Goal: Transaction & Acquisition: Download file/media

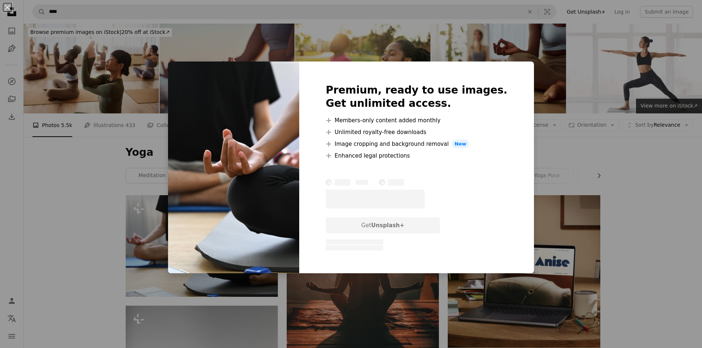
scroll to position [74, 0]
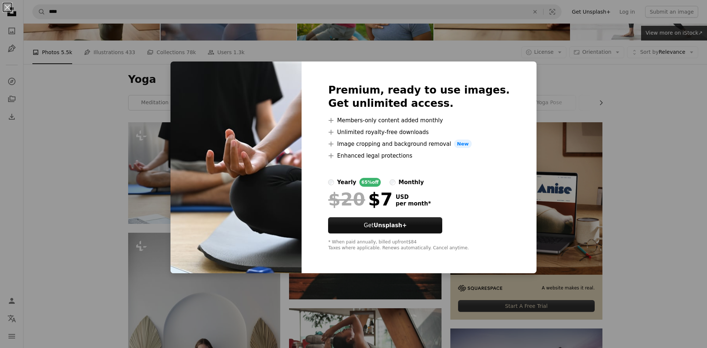
click at [110, 132] on div "An X shape Premium, ready to use images. Get unlimited access. A plus sign Memb…" at bounding box center [353, 174] width 707 height 348
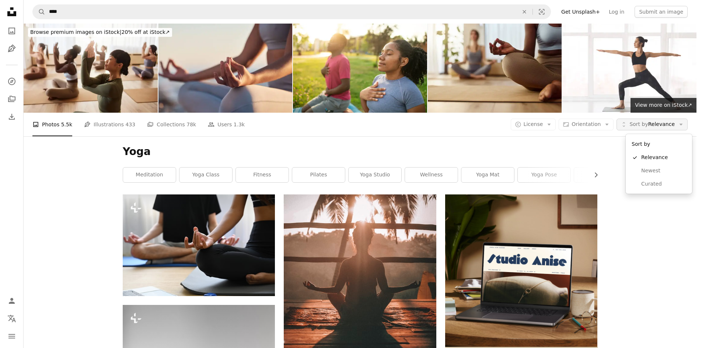
click at [671, 126] on span "Sort by Relevance" at bounding box center [651, 124] width 45 height 7
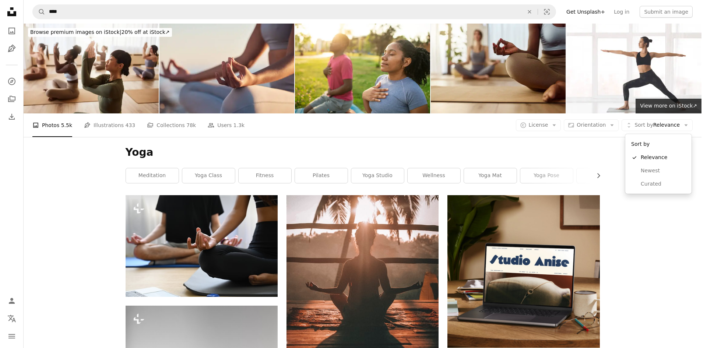
click at [558, 126] on body "Unsplash logo Unsplash Home A photo Pen Tool A compass A stack of folders Downl…" at bounding box center [351, 174] width 702 height 348
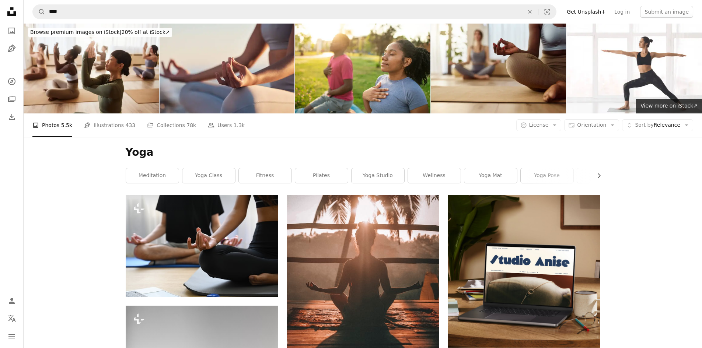
click at [558, 126] on icon "Arrow down" at bounding box center [554, 125] width 7 height 7
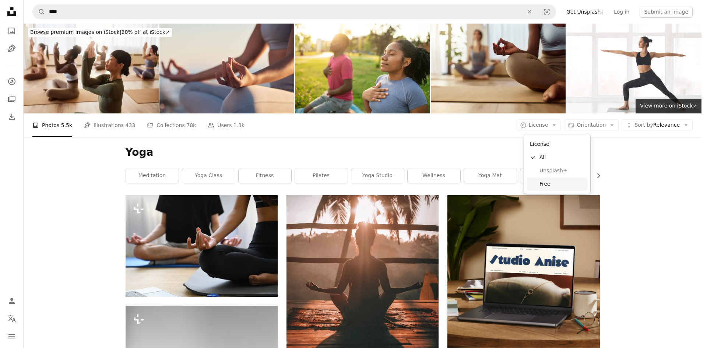
click at [561, 178] on link "Free" at bounding box center [557, 183] width 60 height 13
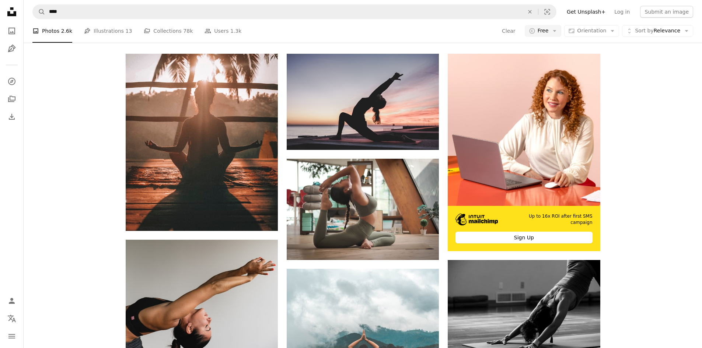
scroll to position [221, 0]
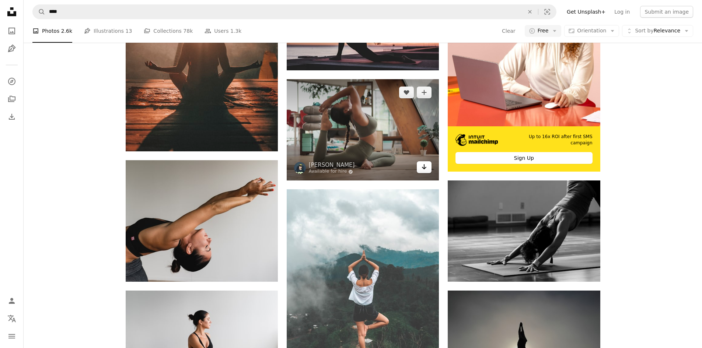
click at [426, 168] on icon "Arrow pointing down" at bounding box center [424, 166] width 6 height 9
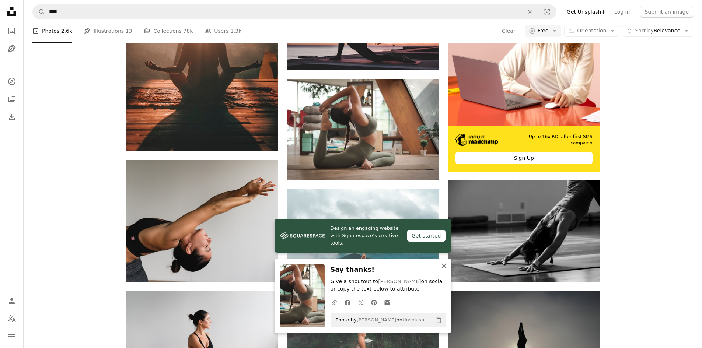
click at [446, 266] on icon "An X shape" at bounding box center [443, 265] width 9 height 9
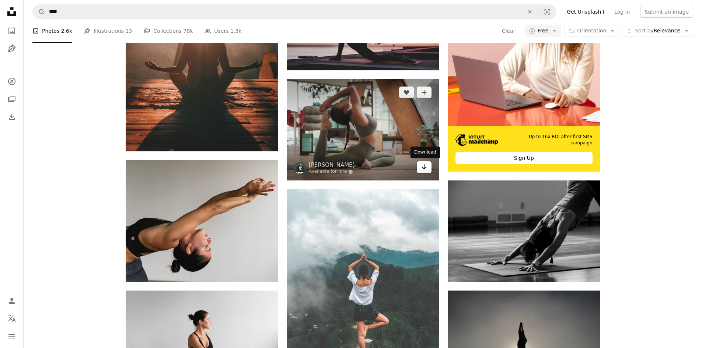
click at [426, 167] on icon "Download" at bounding box center [424, 166] width 5 height 5
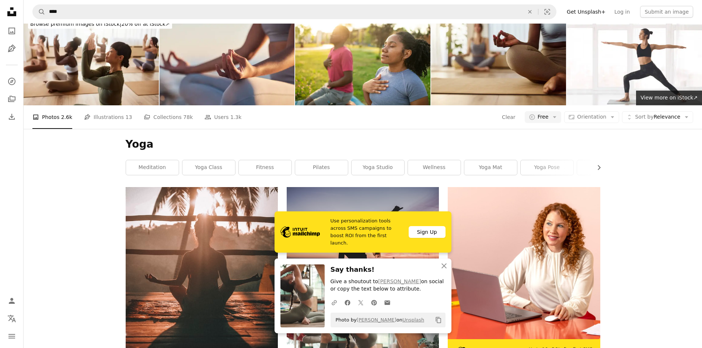
scroll to position [0, 0]
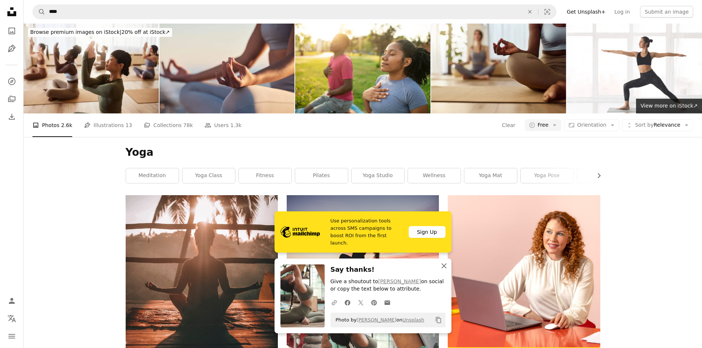
click at [442, 264] on icon "An X shape" at bounding box center [443, 265] width 9 height 9
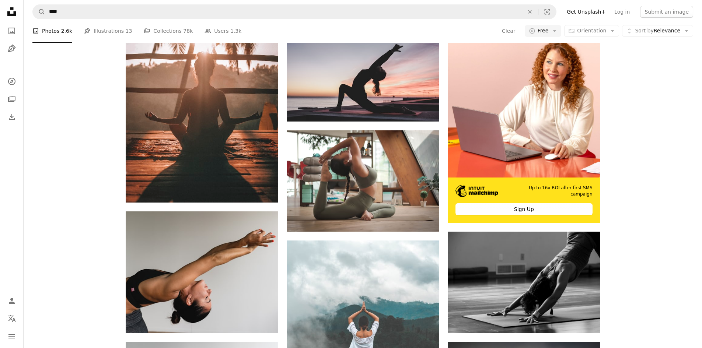
scroll to position [193, 0]
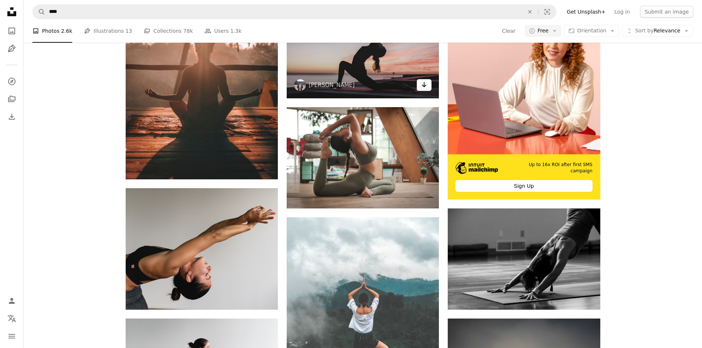
click at [421, 86] on icon "Arrow pointing down" at bounding box center [424, 84] width 6 height 9
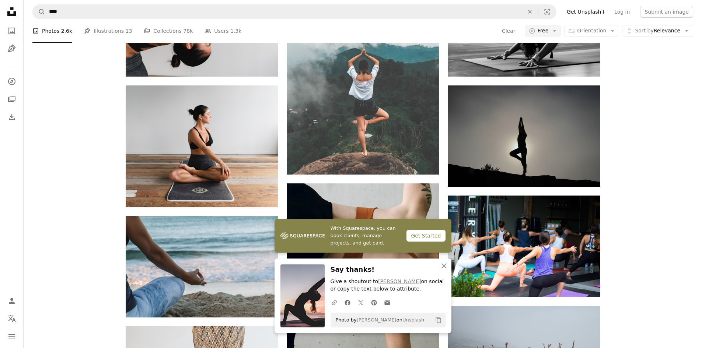
scroll to position [429, 0]
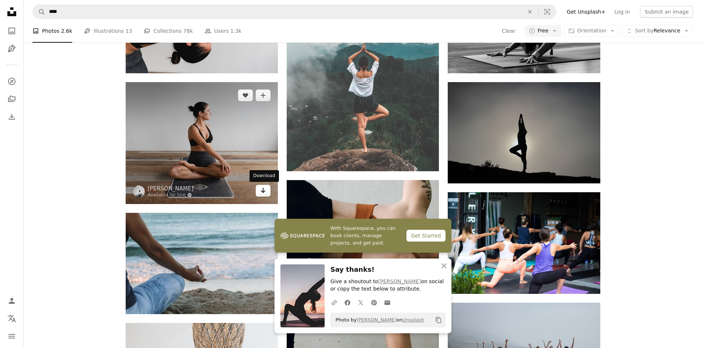
click at [264, 192] on icon "Arrow pointing down" at bounding box center [263, 190] width 6 height 9
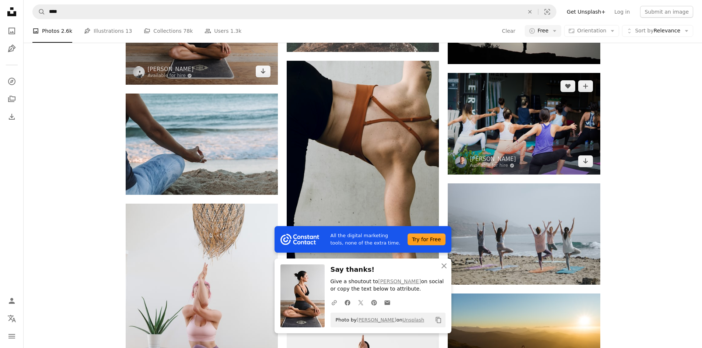
scroll to position [552, 0]
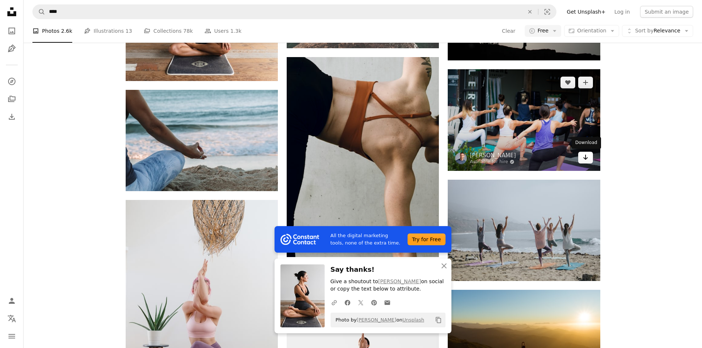
click at [586, 162] on link "Arrow pointing down" at bounding box center [585, 158] width 15 height 12
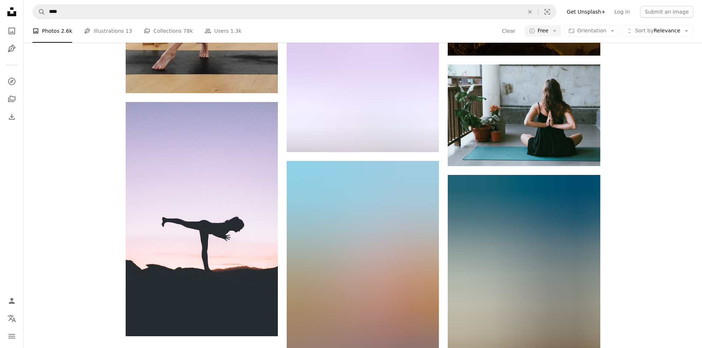
scroll to position [890, 0]
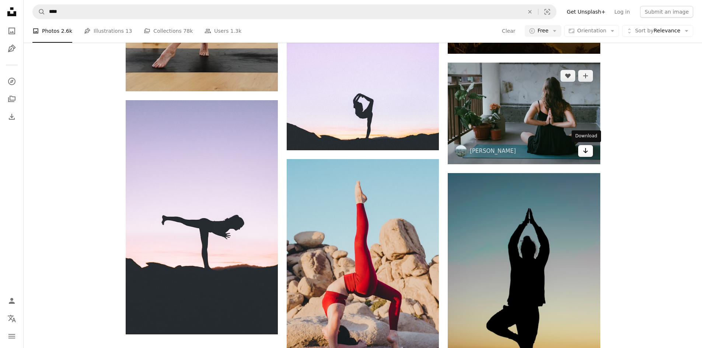
click at [586, 153] on icon "Arrow pointing down" at bounding box center [585, 150] width 6 height 9
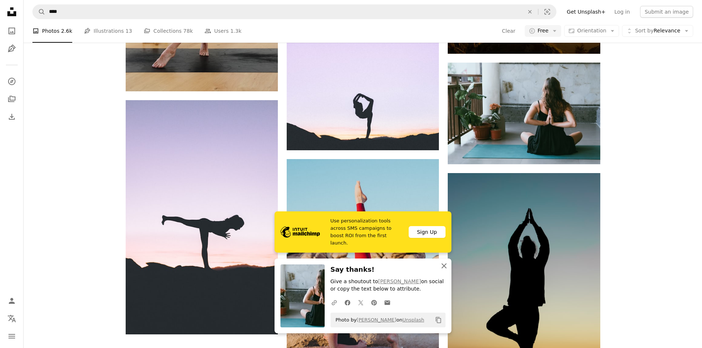
click at [443, 268] on icon "An X shape" at bounding box center [443, 265] width 9 height 9
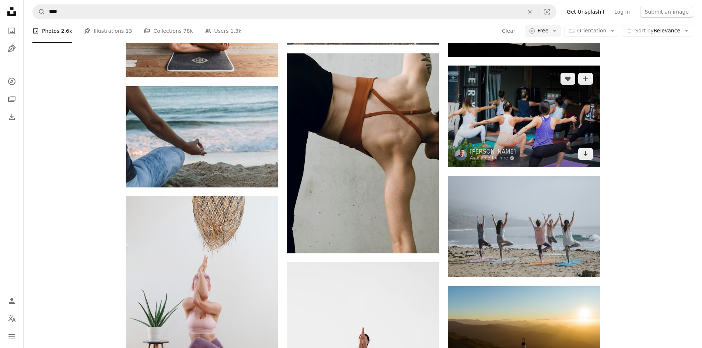
scroll to position [556, 0]
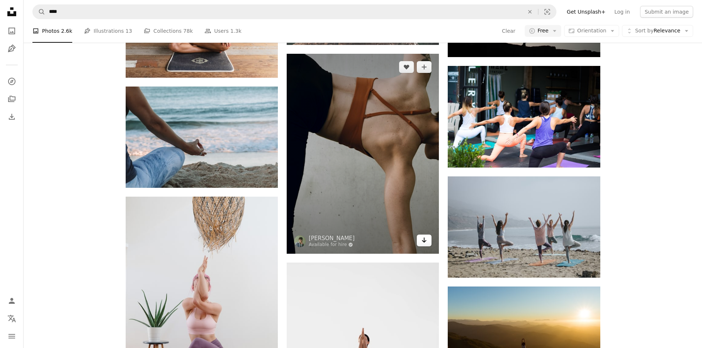
click at [419, 240] on link "Arrow pointing down" at bounding box center [423, 241] width 15 height 12
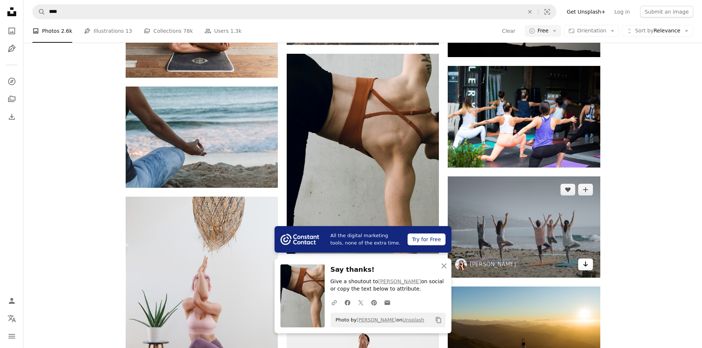
click at [587, 268] on icon "Arrow pointing down" at bounding box center [585, 264] width 6 height 9
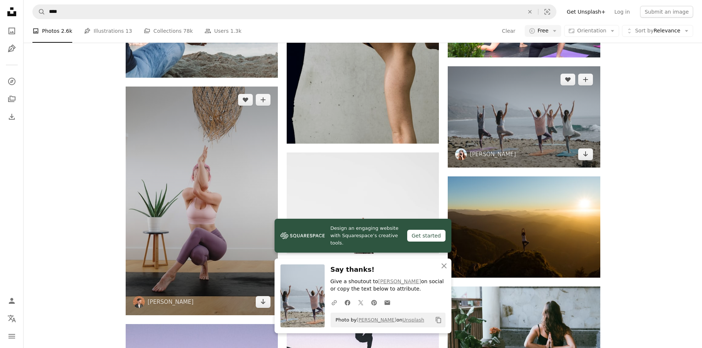
scroll to position [666, 0]
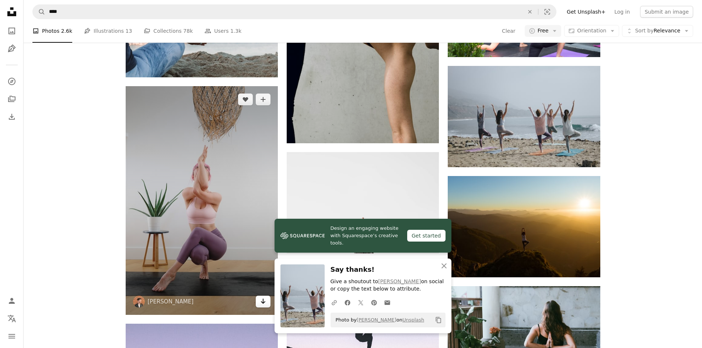
click at [261, 305] on icon "Arrow pointing down" at bounding box center [263, 301] width 6 height 9
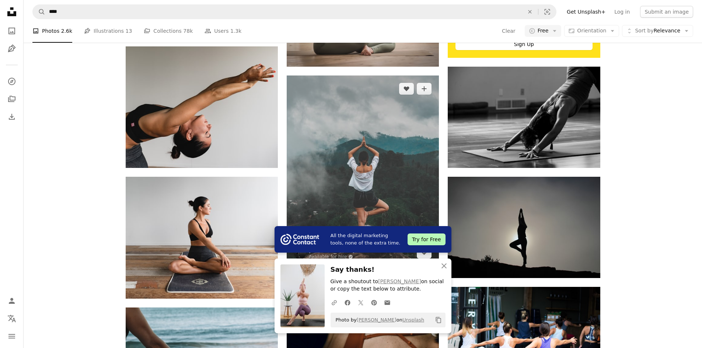
scroll to position [298, 0]
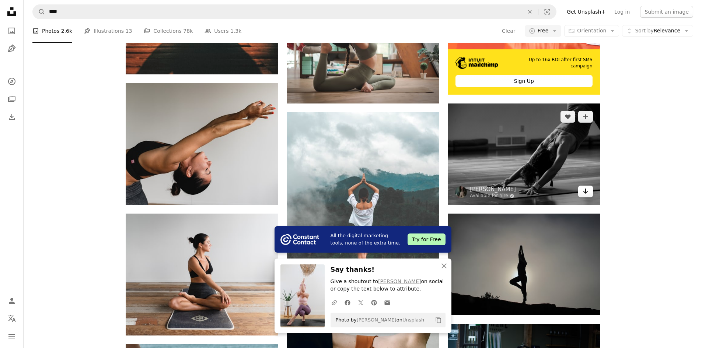
click at [584, 193] on icon "Arrow pointing down" at bounding box center [585, 191] width 6 height 9
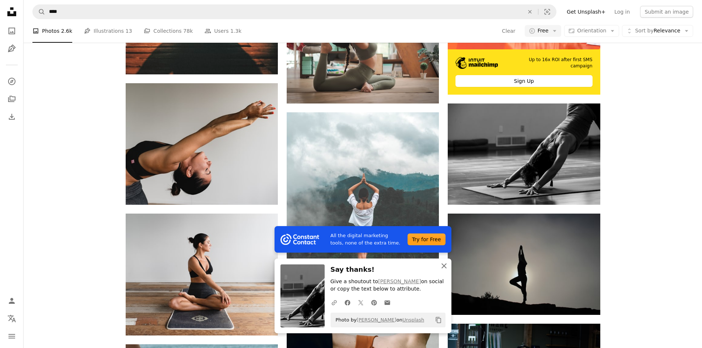
click at [444, 266] on icon "button" at bounding box center [443, 265] width 5 height 5
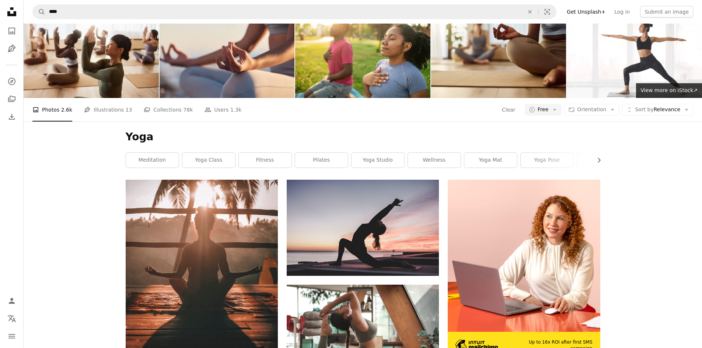
scroll to position [3, 0]
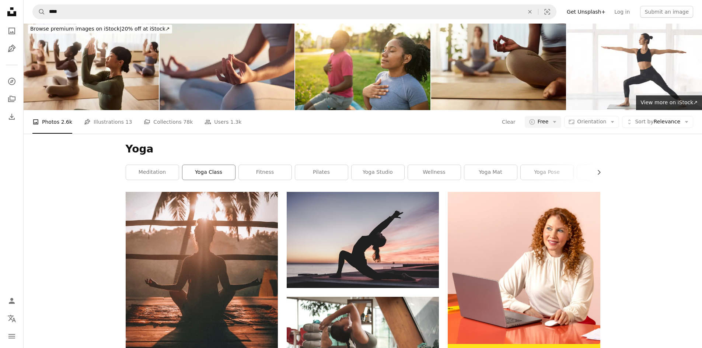
click at [207, 174] on link "yoga class" at bounding box center [208, 172] width 53 height 15
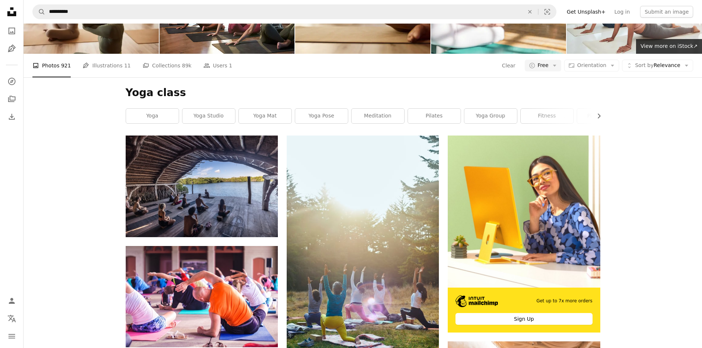
scroll to position [110, 0]
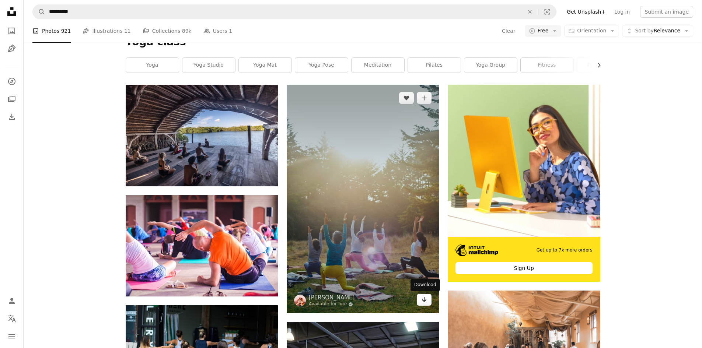
click at [428, 301] on link "Arrow pointing down" at bounding box center [423, 300] width 15 height 12
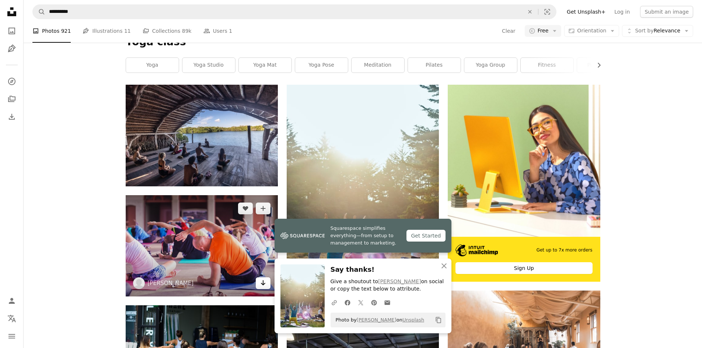
click at [260, 286] on icon "Arrow pointing down" at bounding box center [263, 282] width 6 height 9
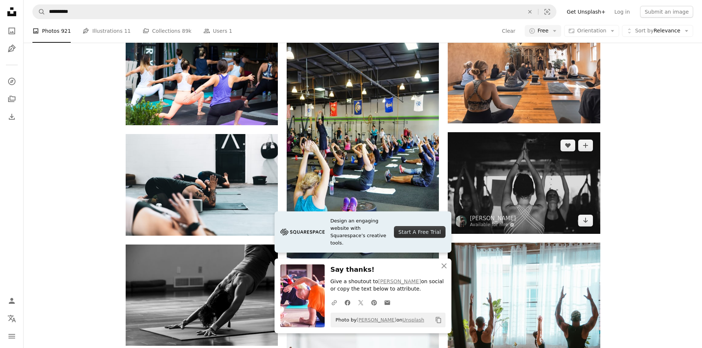
scroll to position [405, 0]
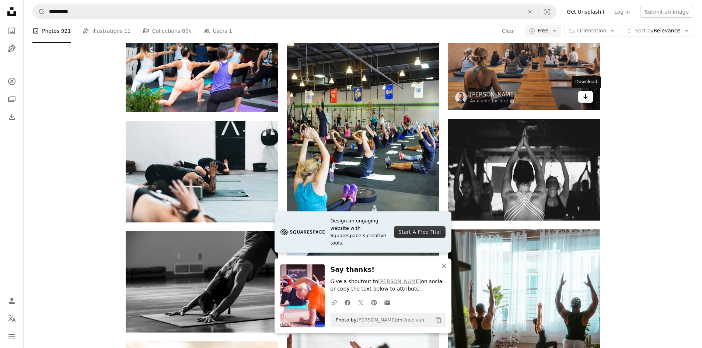
click at [588, 98] on link "Arrow pointing down" at bounding box center [585, 97] width 15 height 12
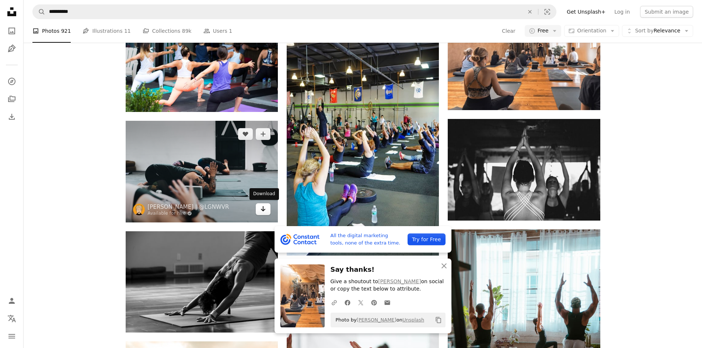
click at [259, 209] on link "Arrow pointing down" at bounding box center [263, 209] width 15 height 12
